Goal: Contribute content

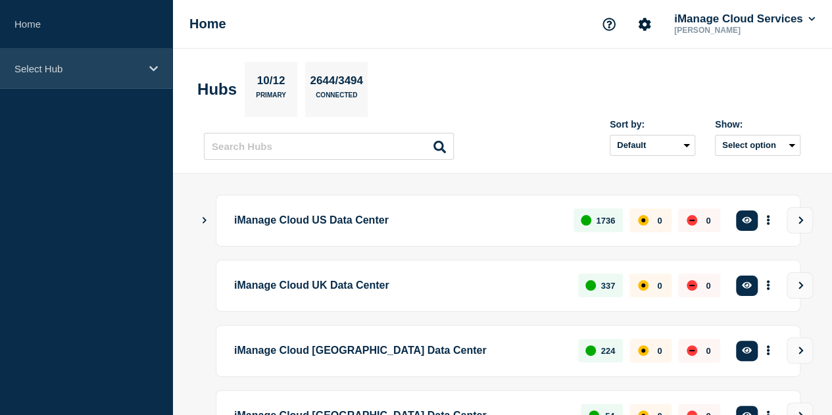
click at [116, 69] on p "Select Hub" at bounding box center [77, 68] width 126 height 11
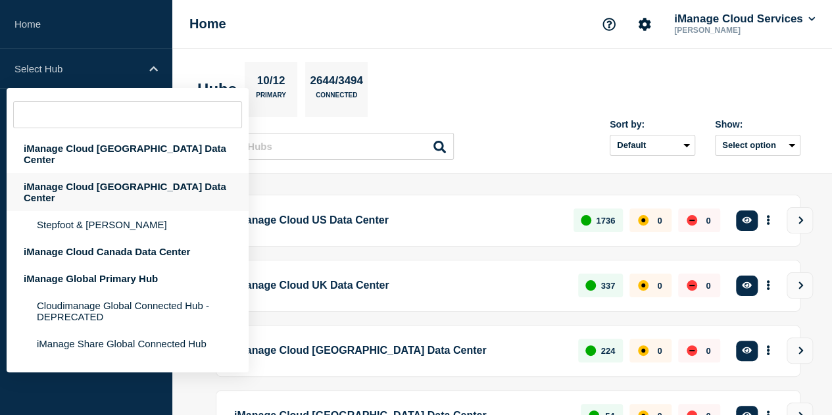
scroll to position [214, 0]
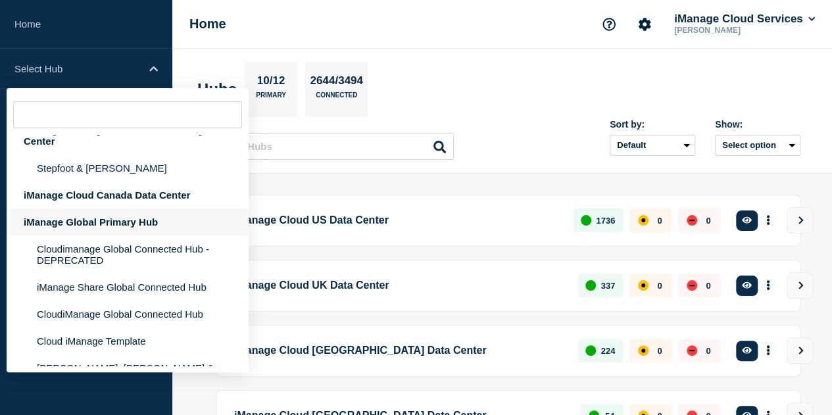
click at [136, 209] on div "iManage Global Primary Hub" at bounding box center [128, 222] width 242 height 27
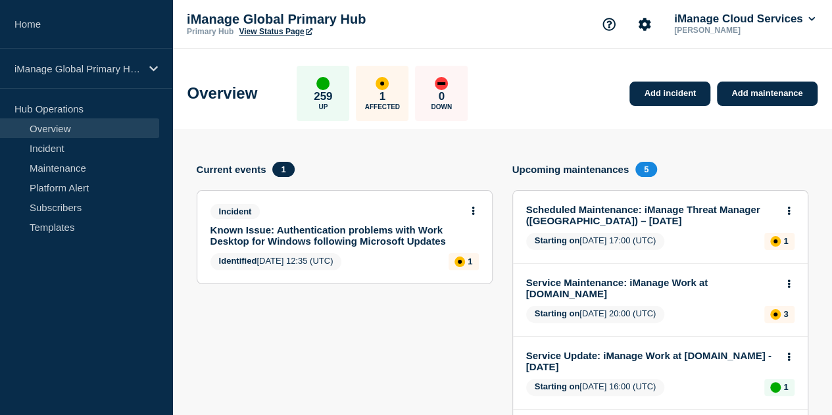
click at [280, 239] on link "Known Issue: Authentication problems with Work Desktop for Windows following Mi…" at bounding box center [336, 235] width 251 height 22
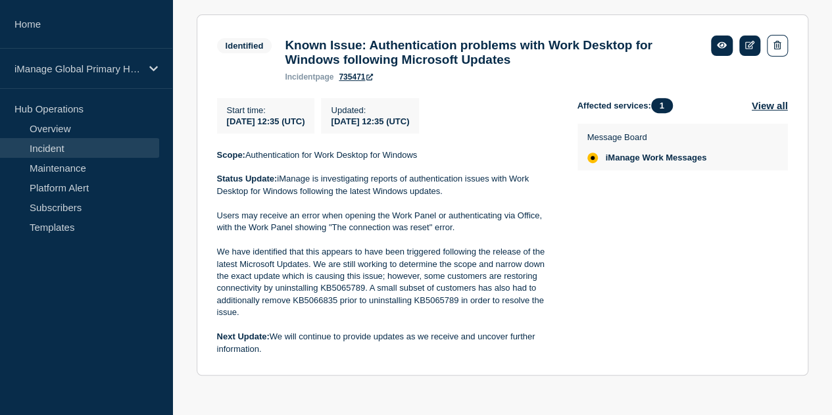
scroll to position [249, 0]
drag, startPoint x: 216, startPoint y: 160, endPoint x: 386, endPoint y: 355, distance: 258.9
click at [386, 355] on section "Identified Known Issue: Authentication problems with Work Desktop for Windows f…" at bounding box center [503, 195] width 612 height 362
copy div "Scope: Authentication for Work Desktop for Windows Status Update: iManage is in…"
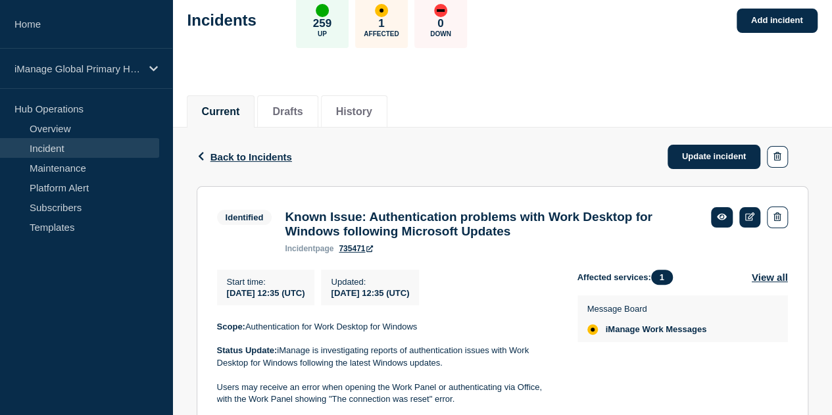
scroll to position [74, 0]
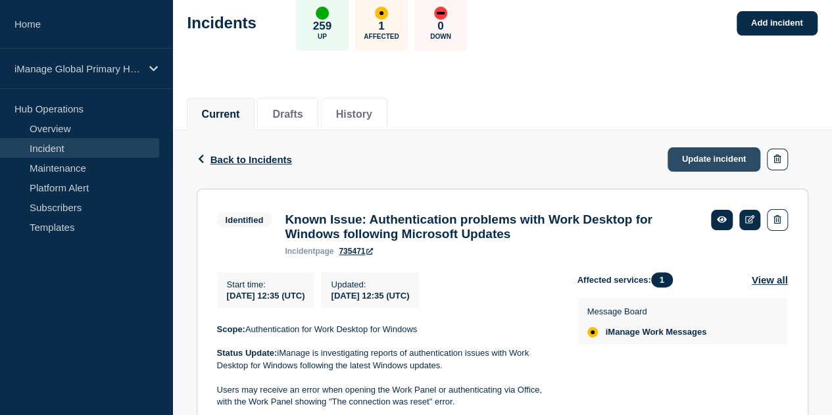
click at [694, 164] on link "Update incident" at bounding box center [714, 159] width 93 height 24
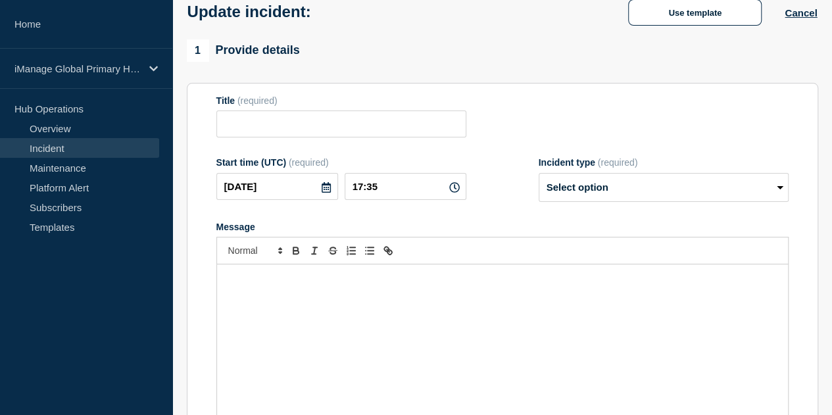
type input "Known Issue: Authentication problems with Work Desktop for Windows following Mi…"
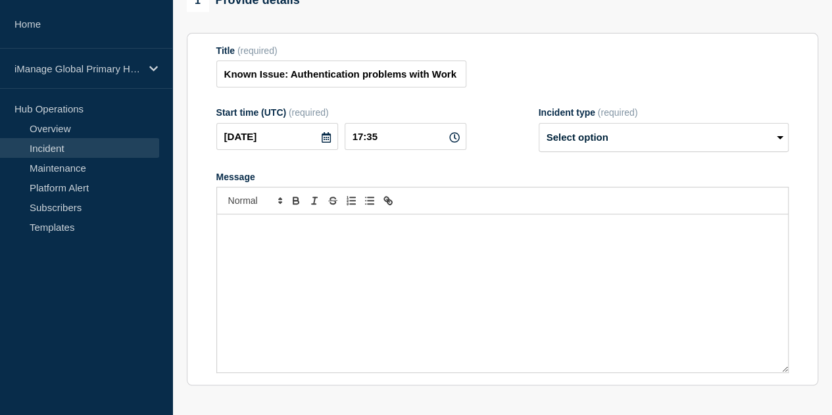
scroll to position [163, 0]
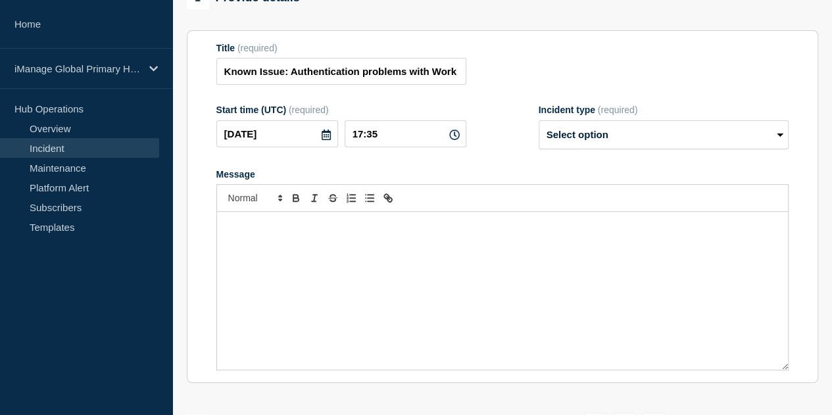
click at [413, 274] on div "Message" at bounding box center [502, 291] width 571 height 158
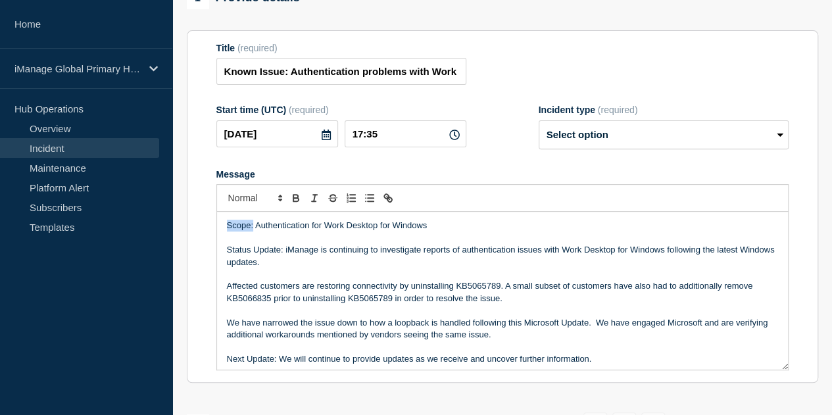
drag, startPoint x: 253, startPoint y: 238, endPoint x: 217, endPoint y: 238, distance: 35.5
click at [217, 238] on div "Scope: Authentication for Work Desktop for Windows Status Update: iManage is co…" at bounding box center [502, 291] width 571 height 158
drag, startPoint x: 282, startPoint y: 260, endPoint x: 221, endPoint y: 260, distance: 61.2
click at [221, 260] on div "Scope: Authentication for Work Desktop for Windows Status Update: iManage is co…" at bounding box center [502, 291] width 571 height 158
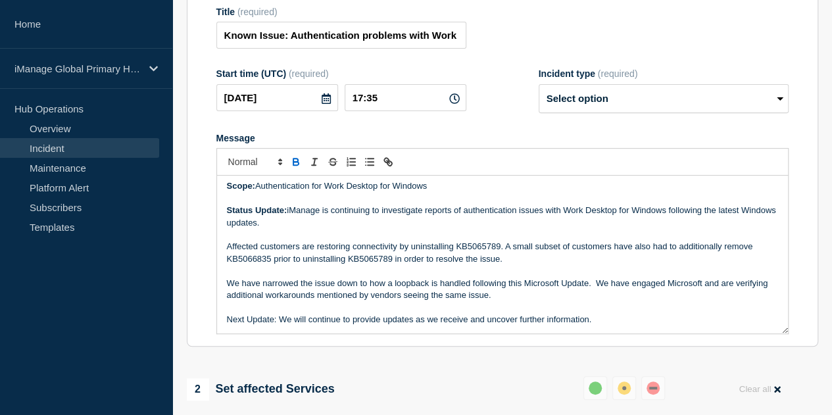
scroll to position [200, 0]
drag, startPoint x: 278, startPoint y: 332, endPoint x: 205, endPoint y: 332, distance: 72.4
click at [205, 332] on section "Title (required) Known Issue: Authentication problems with Work Desktop for Win…" at bounding box center [503, 169] width 632 height 353
click at [563, 295] on p "We have narrowed the issue down to how a loopback is handled following this Mic…" at bounding box center [502, 289] width 551 height 24
click at [543, 297] on p "We have narrowed the issue down to how a loopback is handled following this Mic…" at bounding box center [502, 289] width 551 height 24
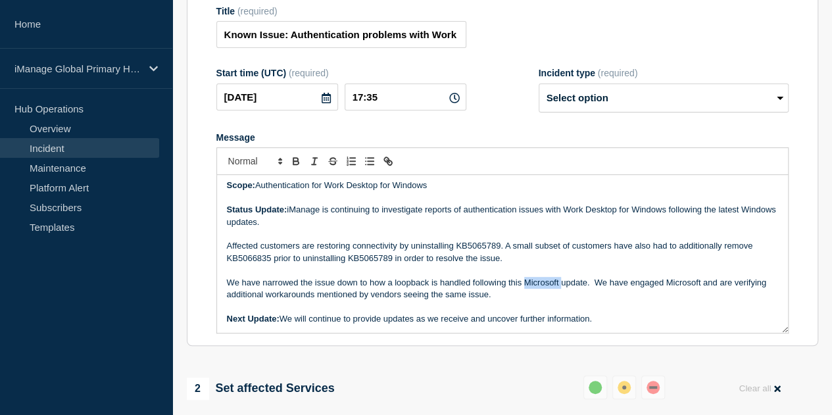
click at [543, 297] on p "We have narrowed the issue down to how a loopback is handled following this Mic…" at bounding box center [502, 289] width 551 height 24
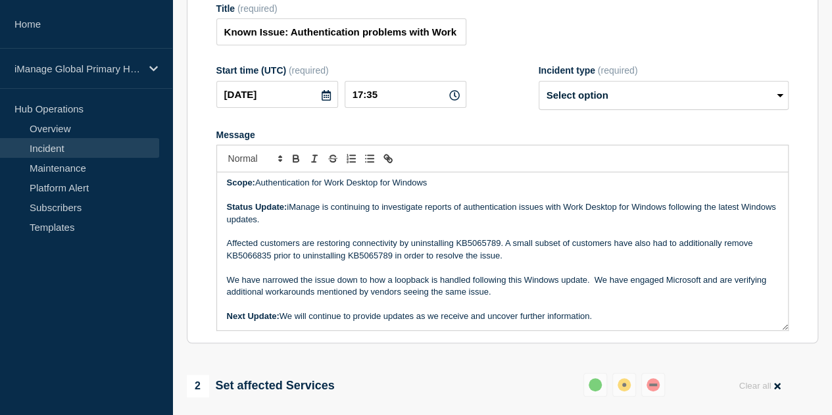
scroll to position [202, 0]
drag, startPoint x: 543, startPoint y: 297, endPoint x: 465, endPoint y: 279, distance: 79.7
click at [465, 274] on p "Message" at bounding box center [502, 269] width 551 height 12
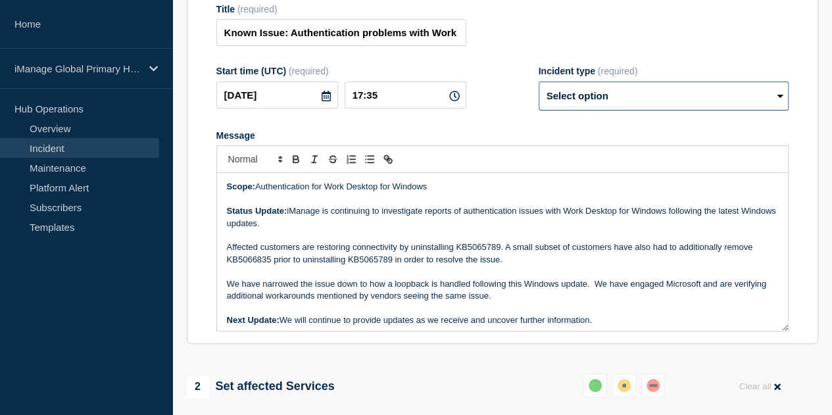
click at [627, 109] on select "Select option Investigating Identified Monitoring Resolved" at bounding box center [664, 96] width 250 height 29
click at [539, 92] on select "Select option Investigating Identified Monitoring Resolved" at bounding box center [664, 96] width 250 height 29
click at [593, 108] on select "Select option Investigating Identified Monitoring Resolved" at bounding box center [664, 96] width 250 height 29
select select "identified"
click at [539, 92] on select "Select option Investigating Identified Monitoring Resolved" at bounding box center [664, 96] width 250 height 29
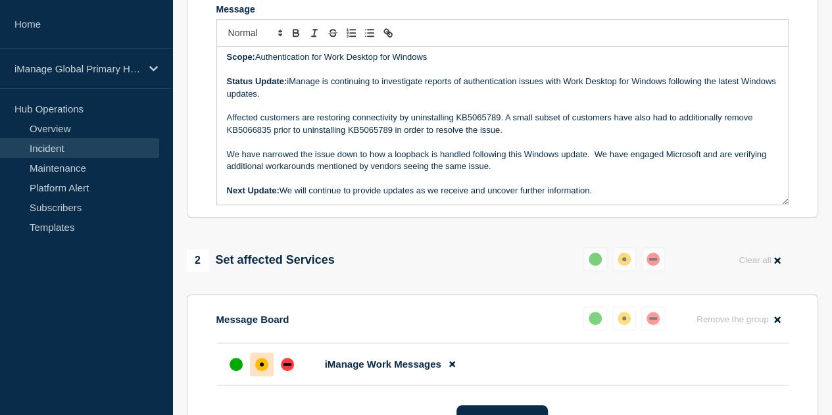
scroll to position [315, 0]
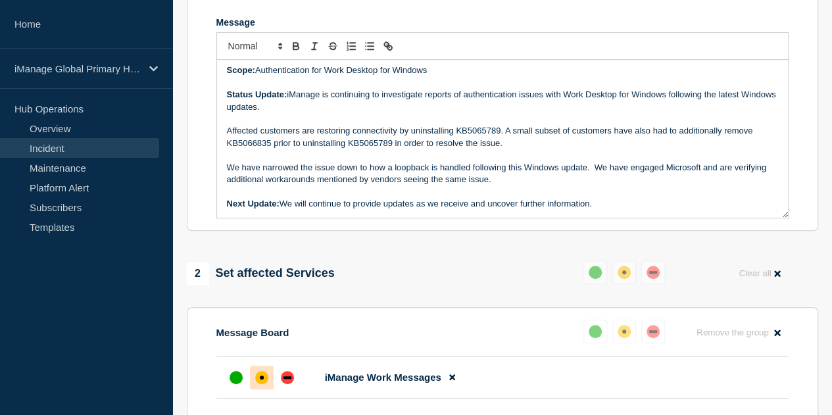
click at [484, 125] on p "Message" at bounding box center [502, 119] width 551 height 12
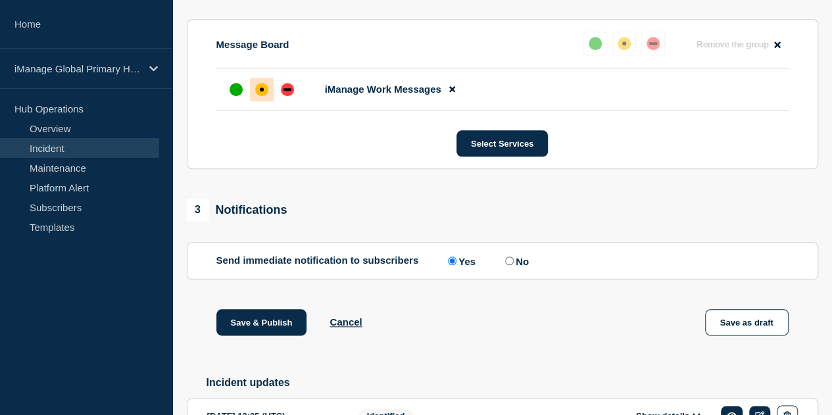
scroll to position [696, 0]
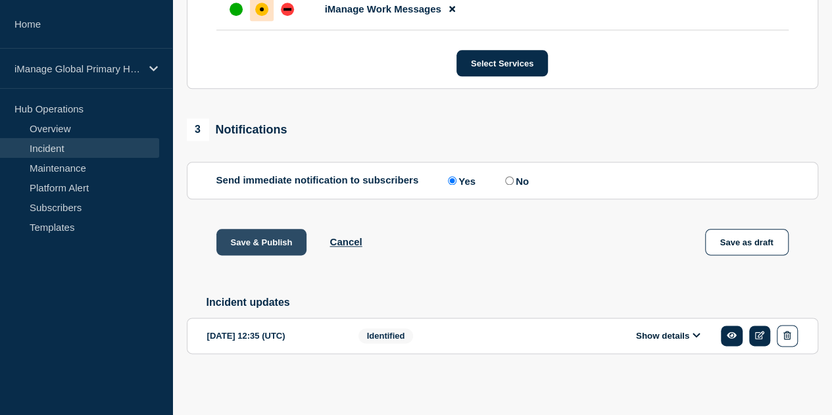
click at [253, 236] on button "Save & Publish" at bounding box center [262, 242] width 91 height 26
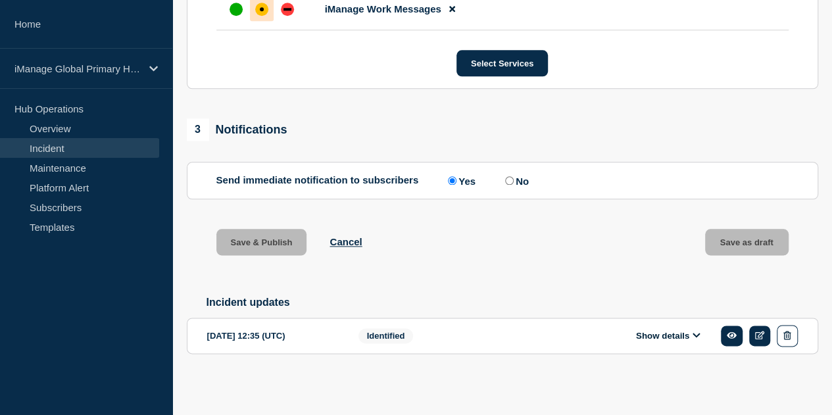
scroll to position [723, 0]
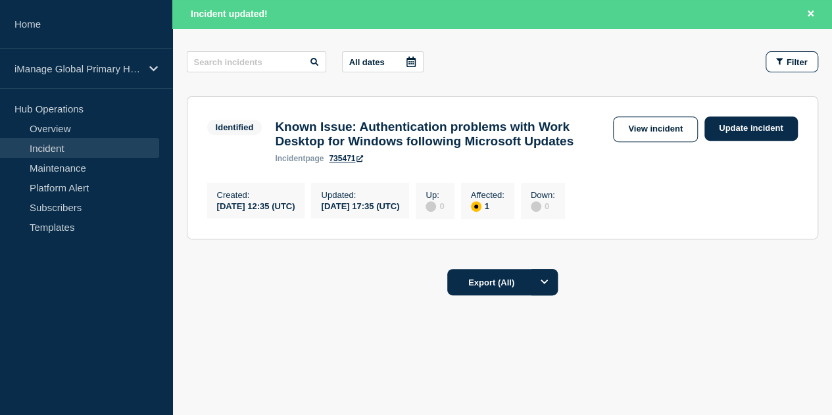
scroll to position [221, 0]
